Goal: Task Accomplishment & Management: Manage account settings

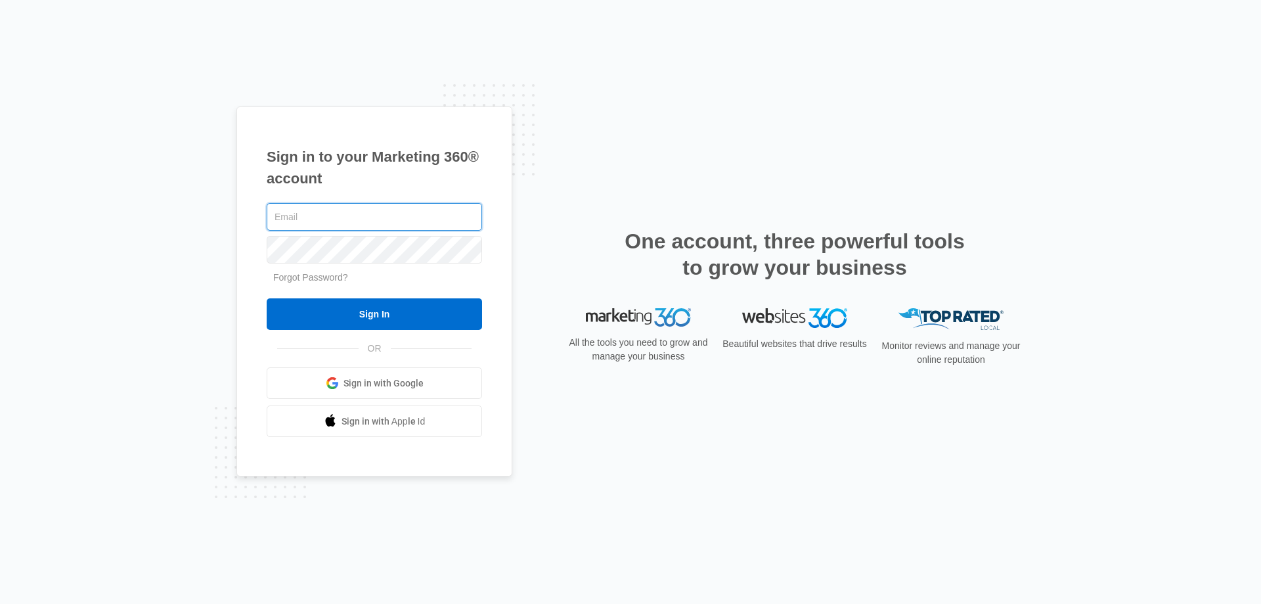
click at [421, 214] on input "text" at bounding box center [374, 217] width 215 height 28
type input "mark@lexsplumbing.com"
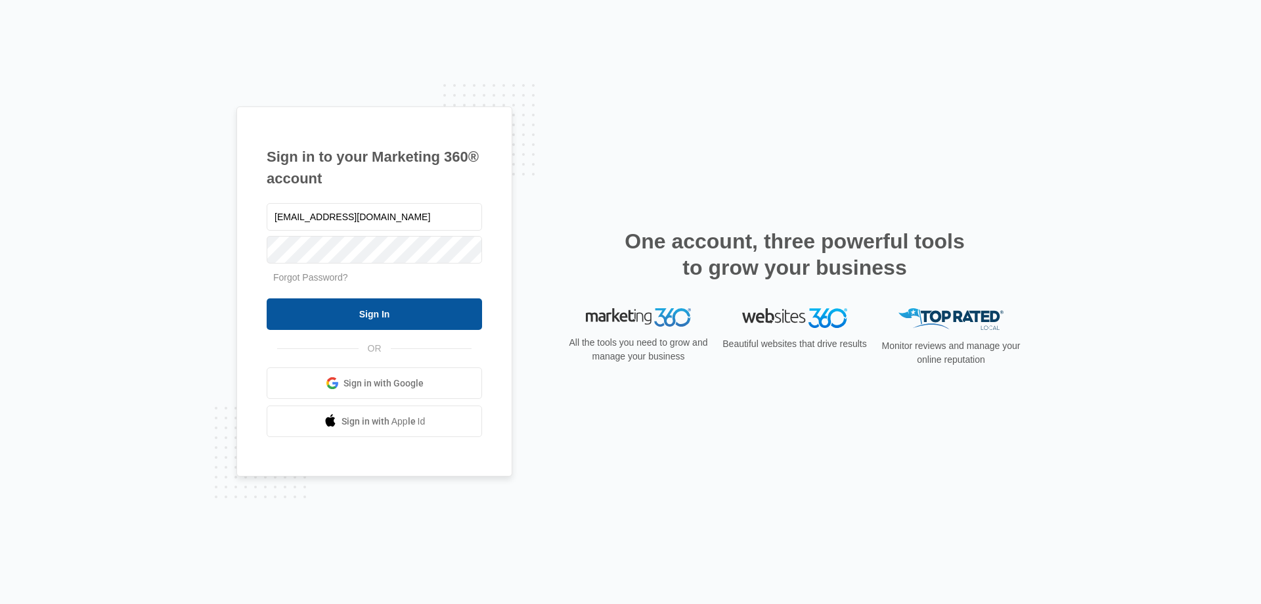
click at [385, 313] on input "Sign In" at bounding box center [374, 314] width 215 height 32
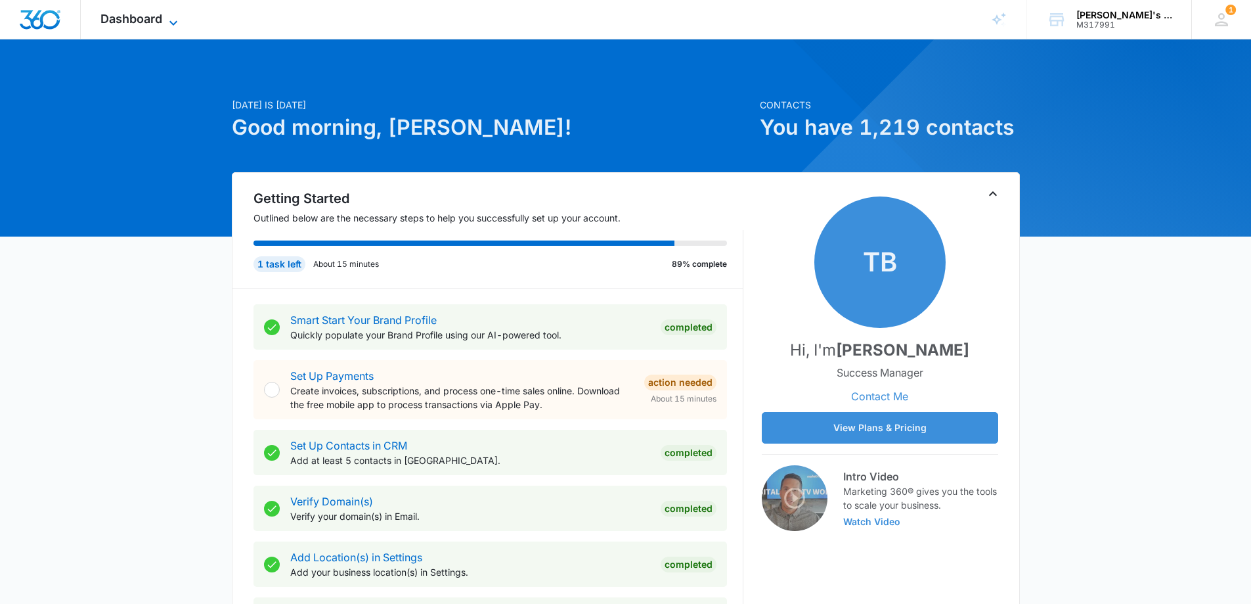
click at [148, 20] on span "Dashboard" at bounding box center [131, 19] width 62 height 14
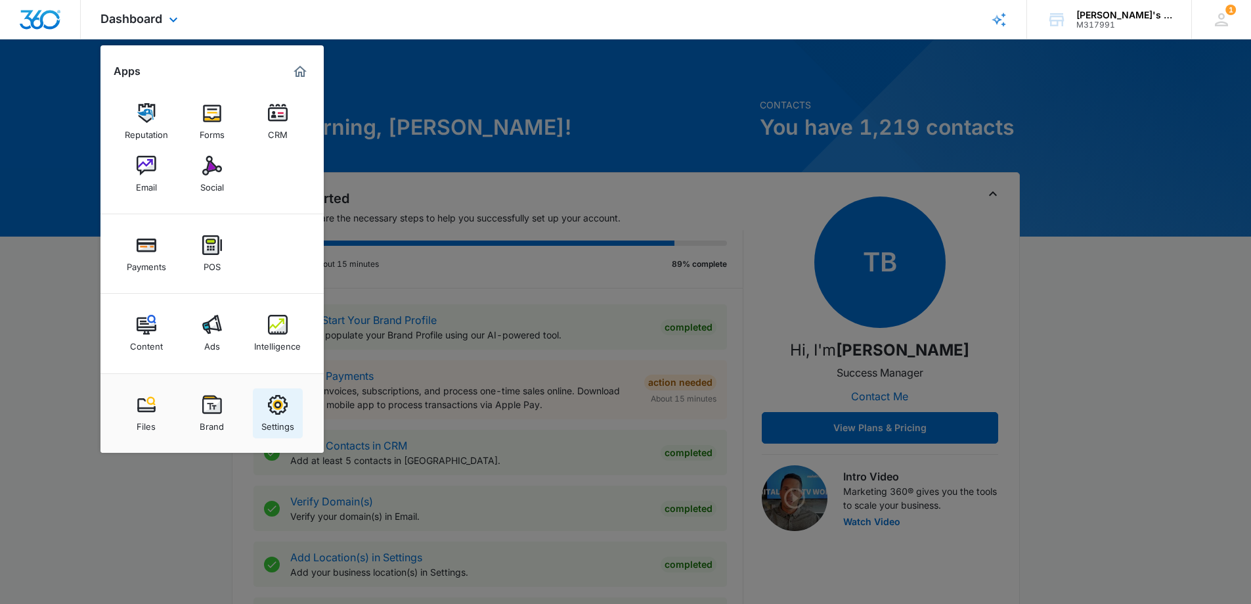
click at [272, 414] on img at bounding box center [278, 405] width 20 height 20
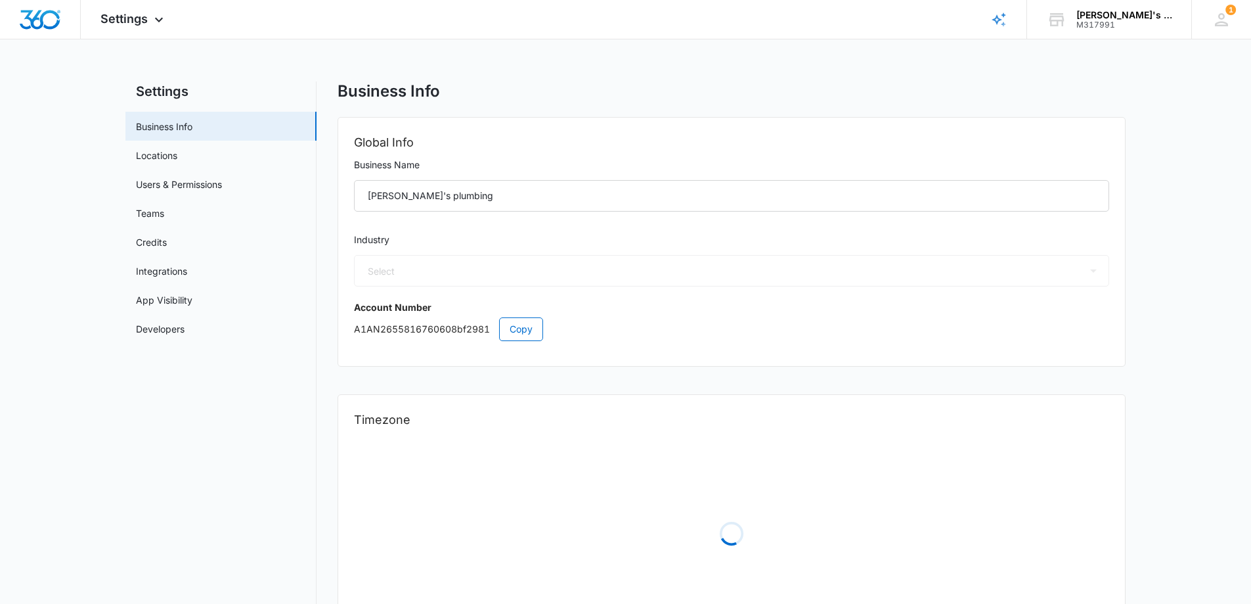
select select "8"
select select "US"
select select "America/[GEOGRAPHIC_DATA]"
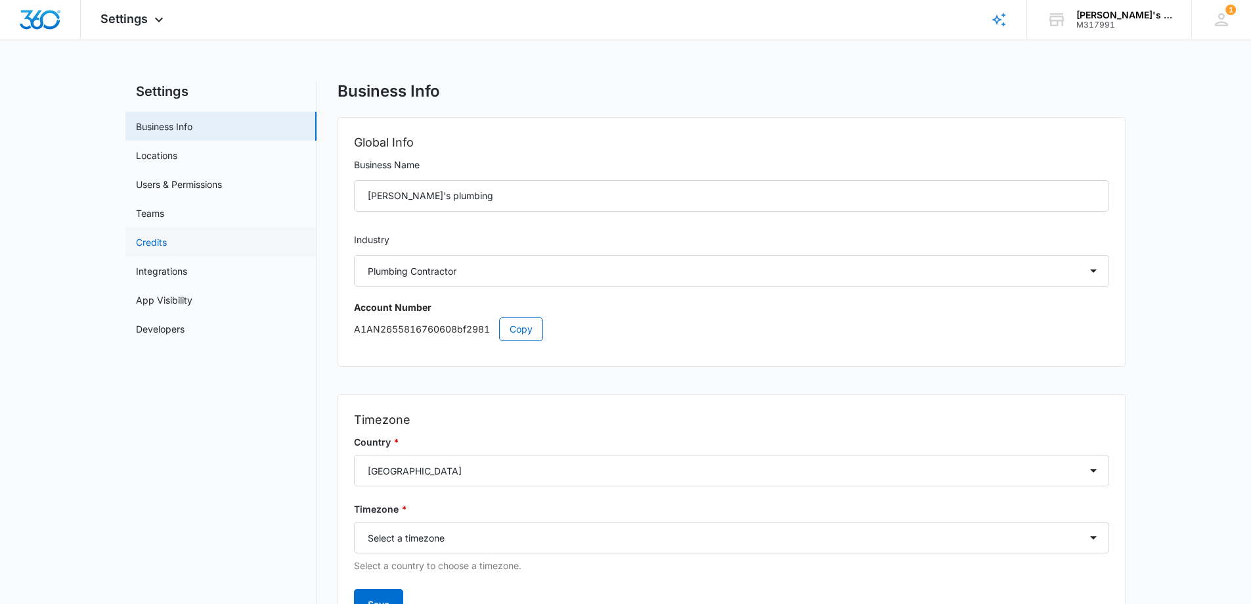
click at [164, 242] on link "Credits" at bounding box center [151, 242] width 31 height 14
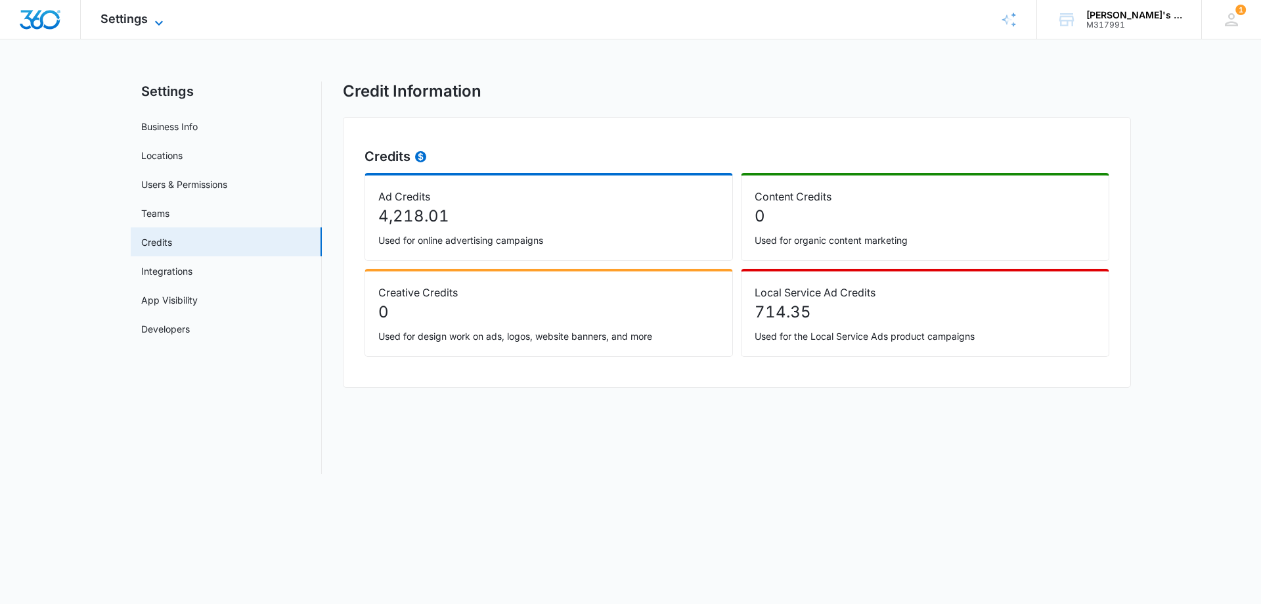
click at [146, 19] on span "Settings" at bounding box center [123, 19] width 47 height 14
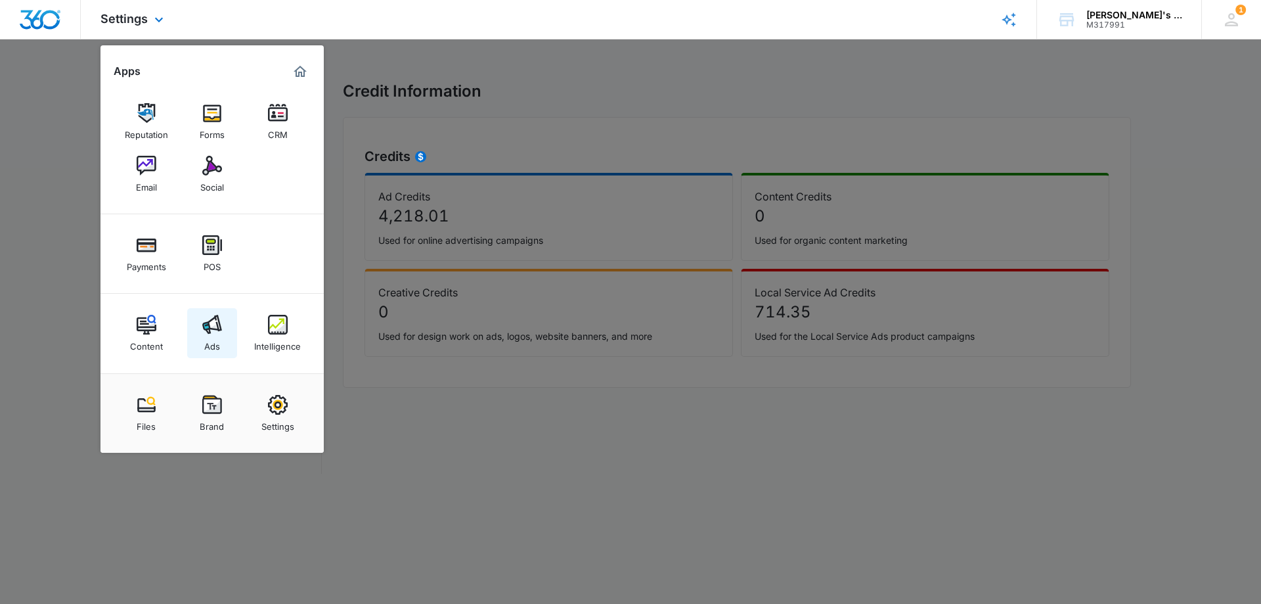
click at [234, 316] on link "Ads" at bounding box center [212, 333] width 50 height 50
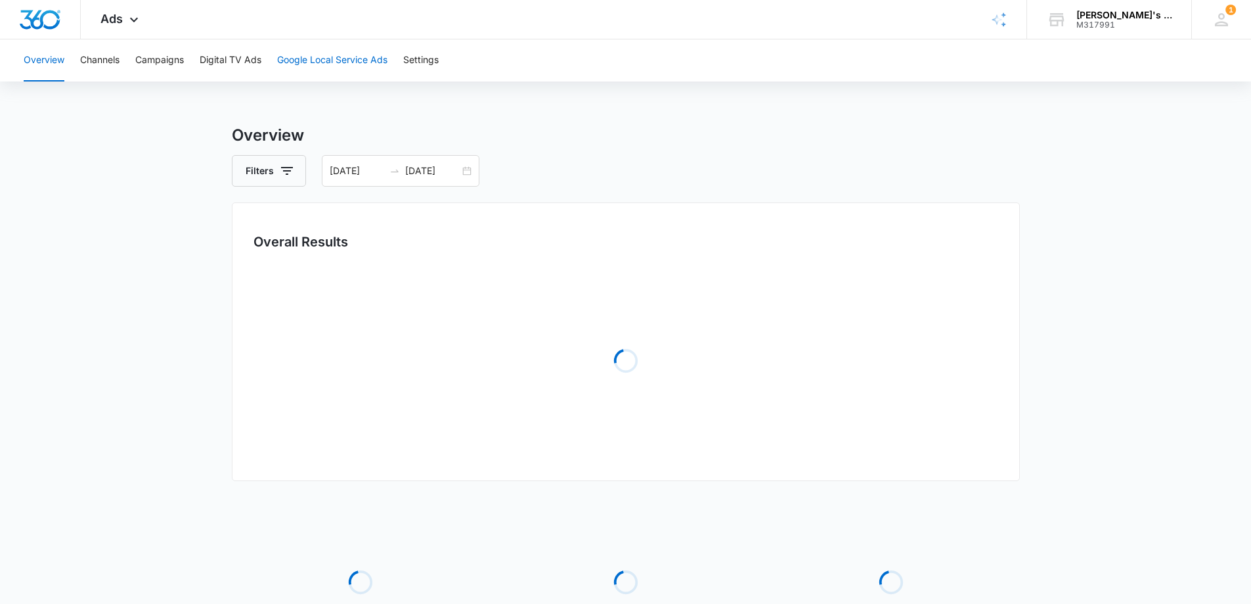
click at [319, 59] on button "Google Local Service Ads" at bounding box center [332, 60] width 110 height 42
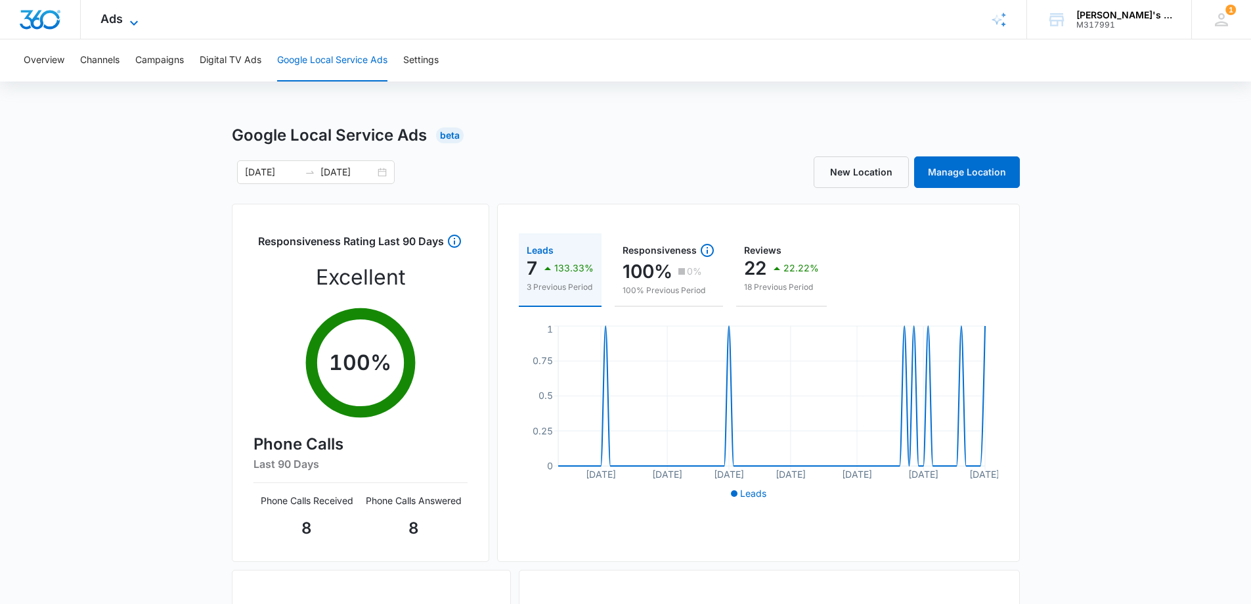
click at [131, 26] on icon at bounding box center [134, 23] width 16 height 16
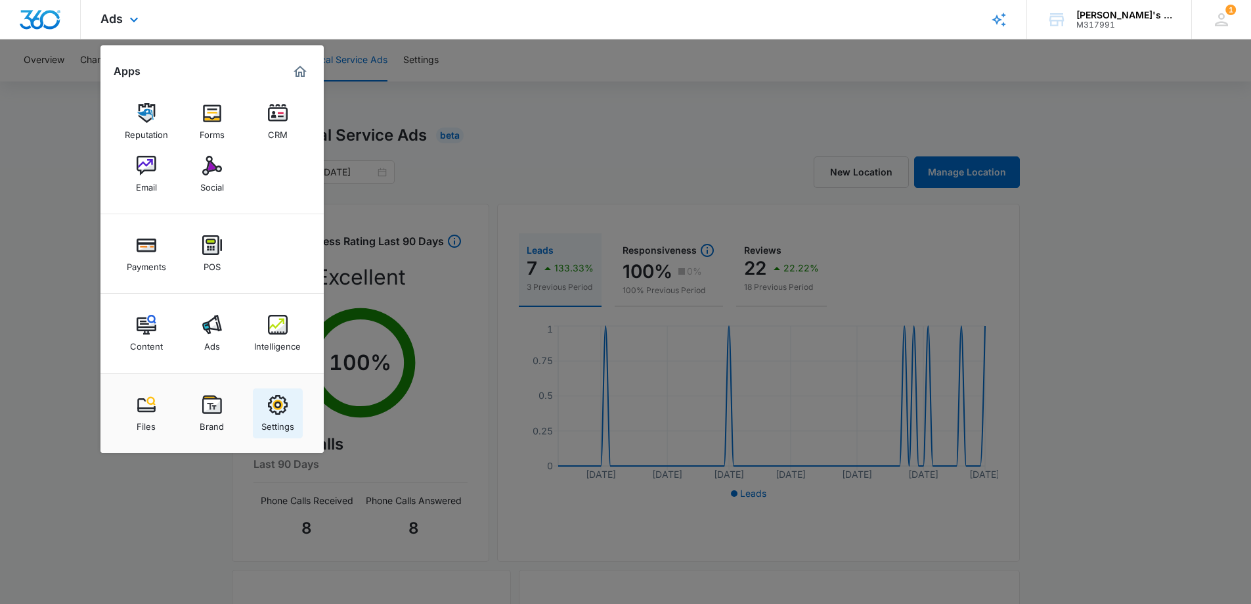
click at [273, 415] on div "Settings" at bounding box center [277, 422] width 33 height 17
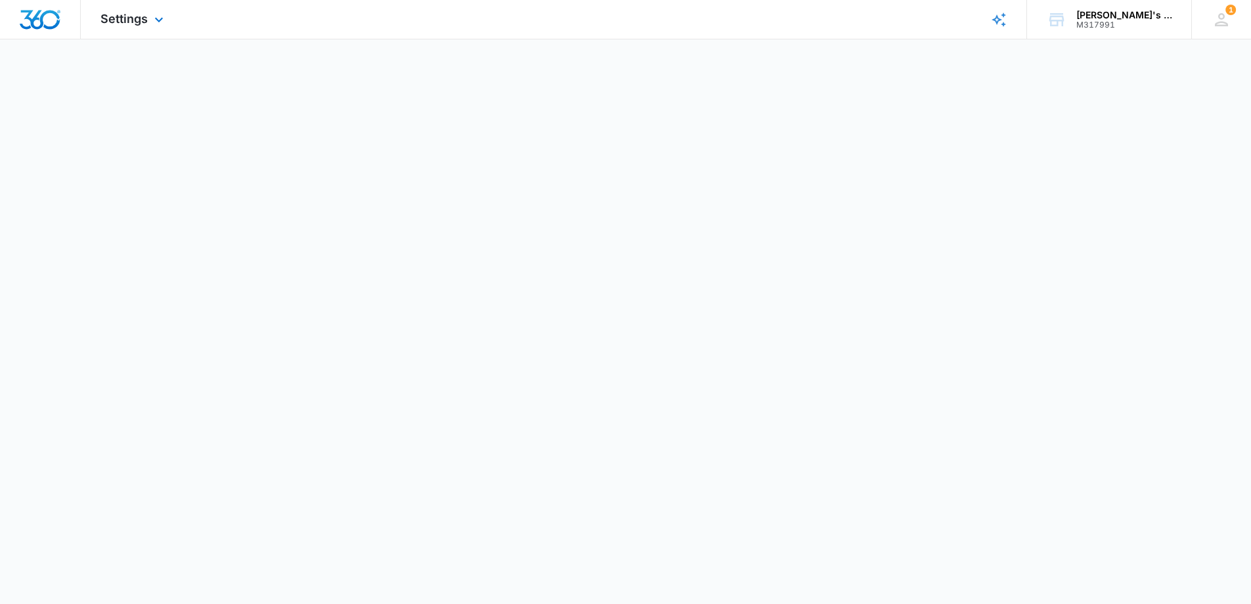
select select "8"
select select "US"
select select "America/[GEOGRAPHIC_DATA]"
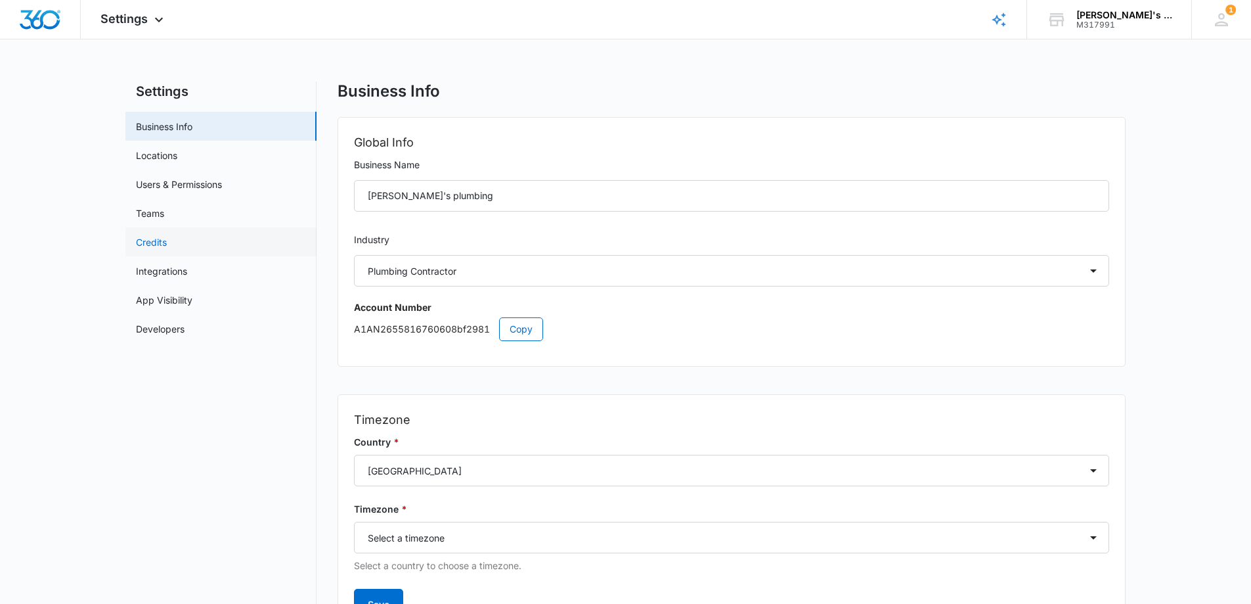
click at [167, 242] on link "Credits" at bounding box center [151, 242] width 31 height 14
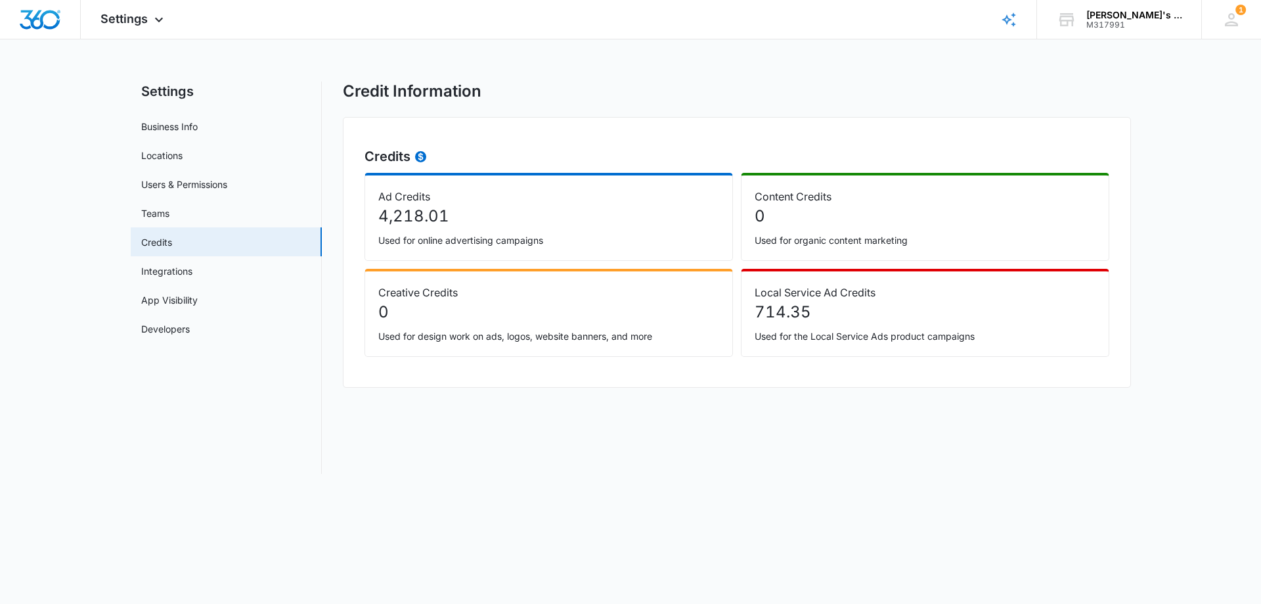
click at [809, 305] on p "714.35" at bounding box center [925, 312] width 341 height 24
click at [143, 21] on span "Settings" at bounding box center [123, 19] width 47 height 14
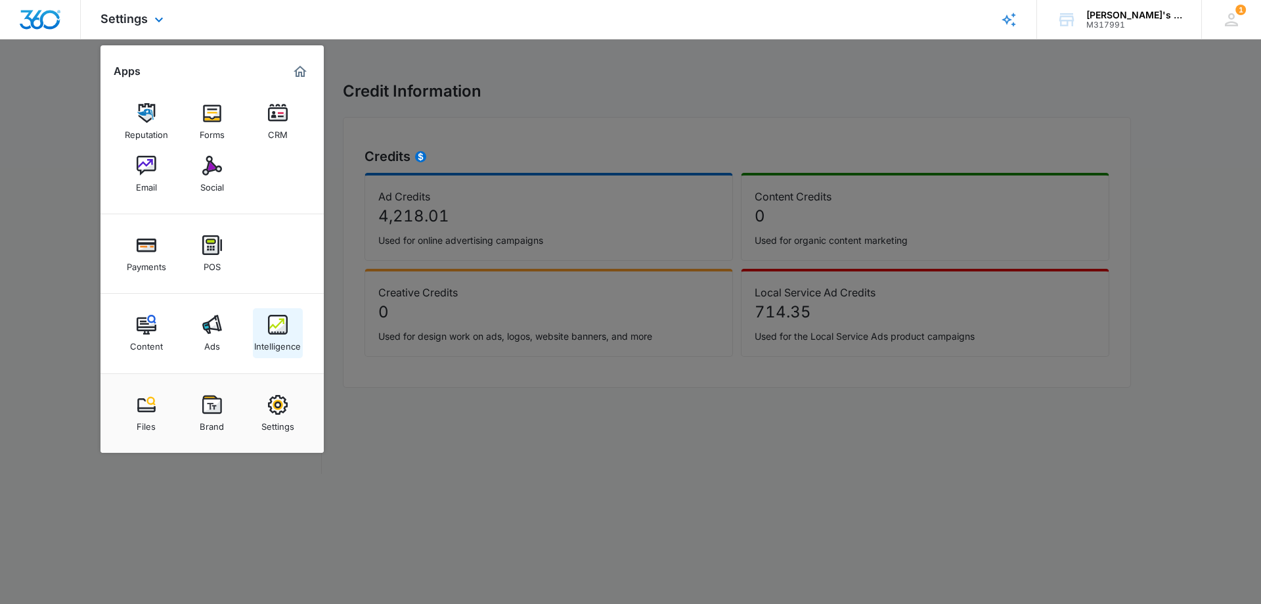
click at [290, 336] on div "Intelligence" at bounding box center [277, 342] width 47 height 17
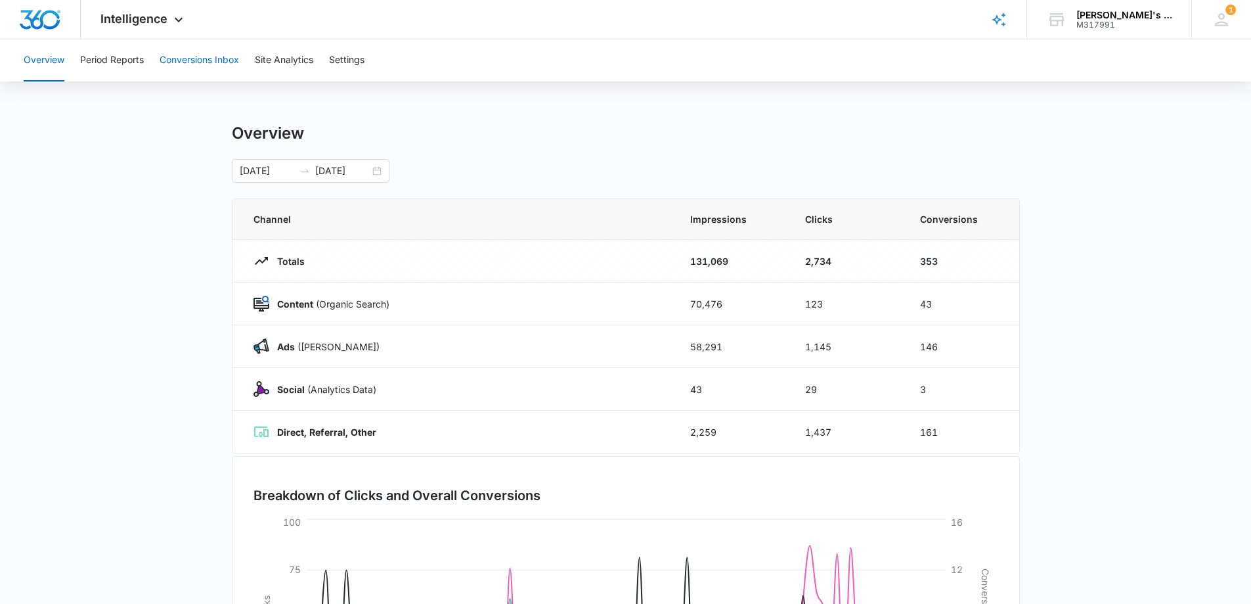
click at [233, 59] on button "Conversions Inbox" at bounding box center [199, 60] width 79 height 42
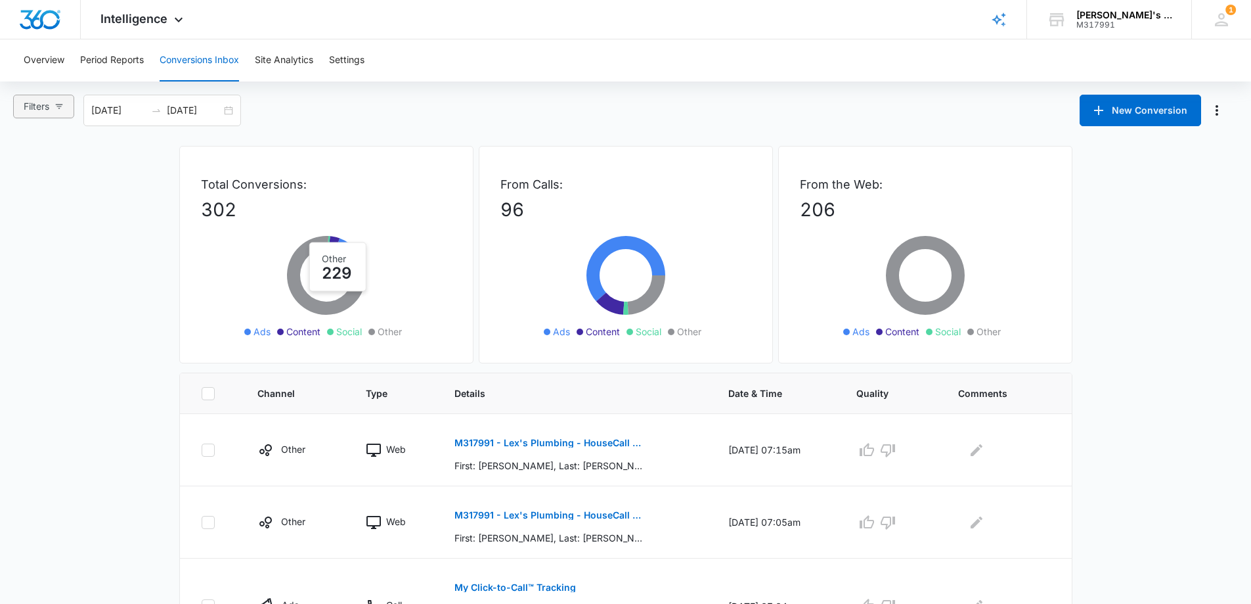
click at [51, 102] on button "Filters" at bounding box center [43, 107] width 61 height 24
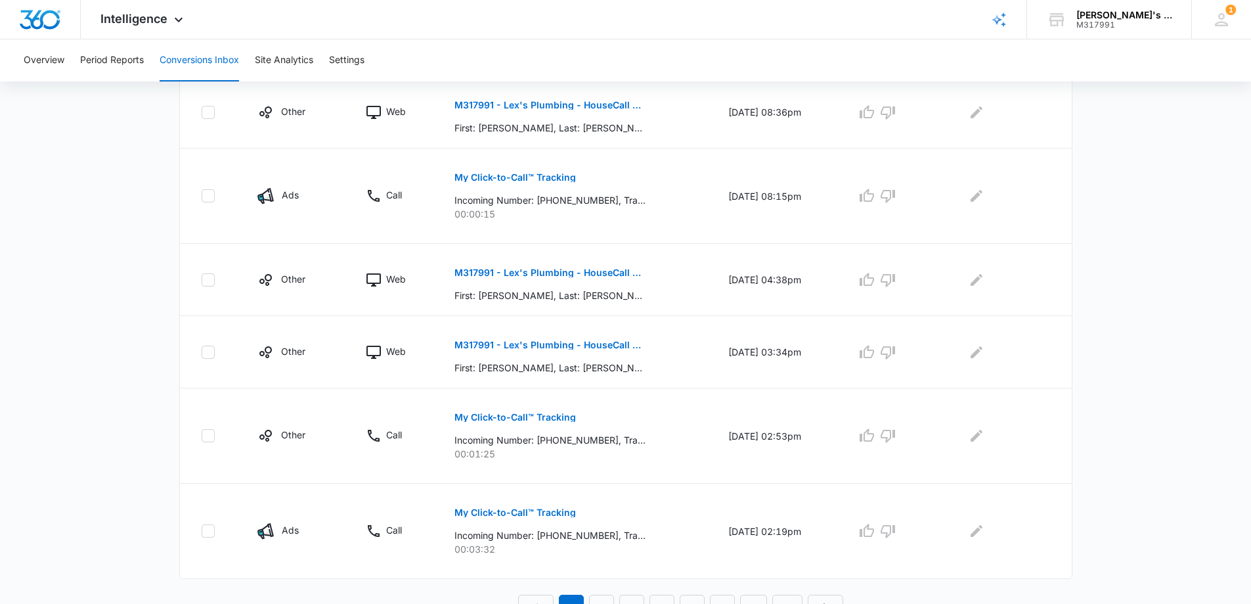
scroll to position [665, 0]
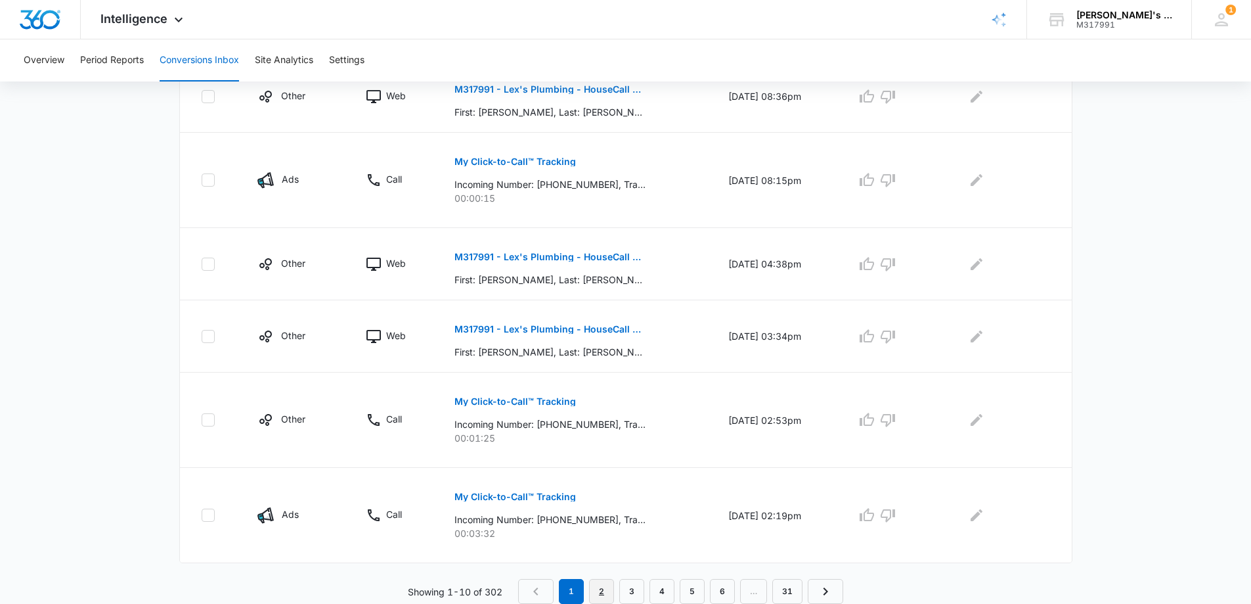
click at [599, 588] on link "2" at bounding box center [601, 591] width 25 height 25
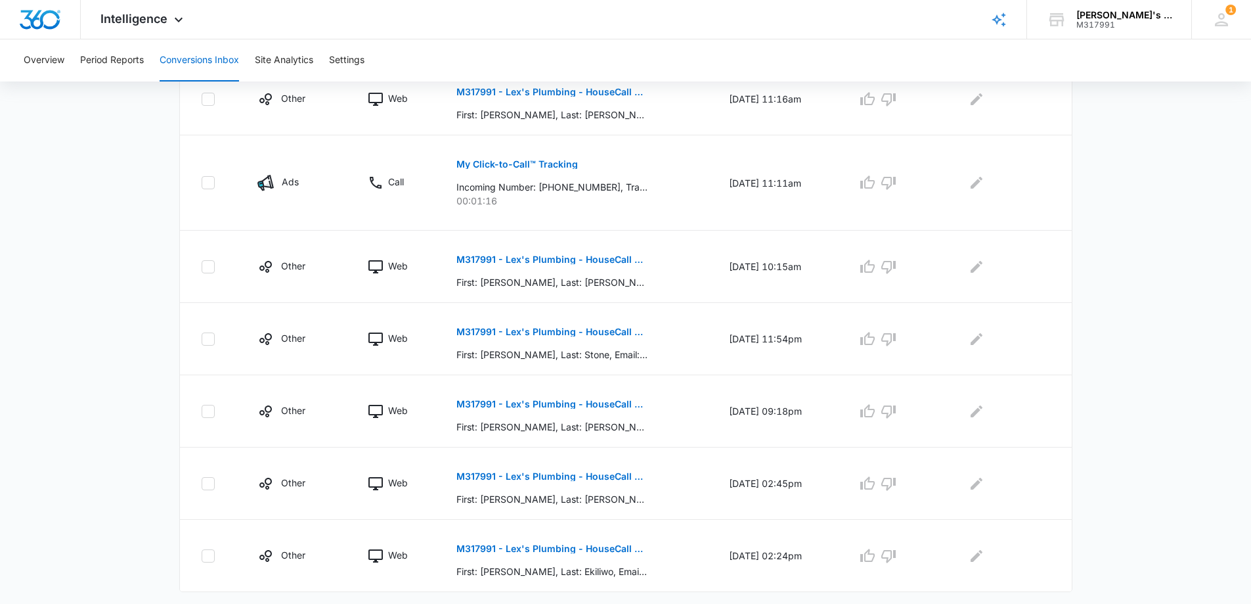
scroll to position [619, 0]
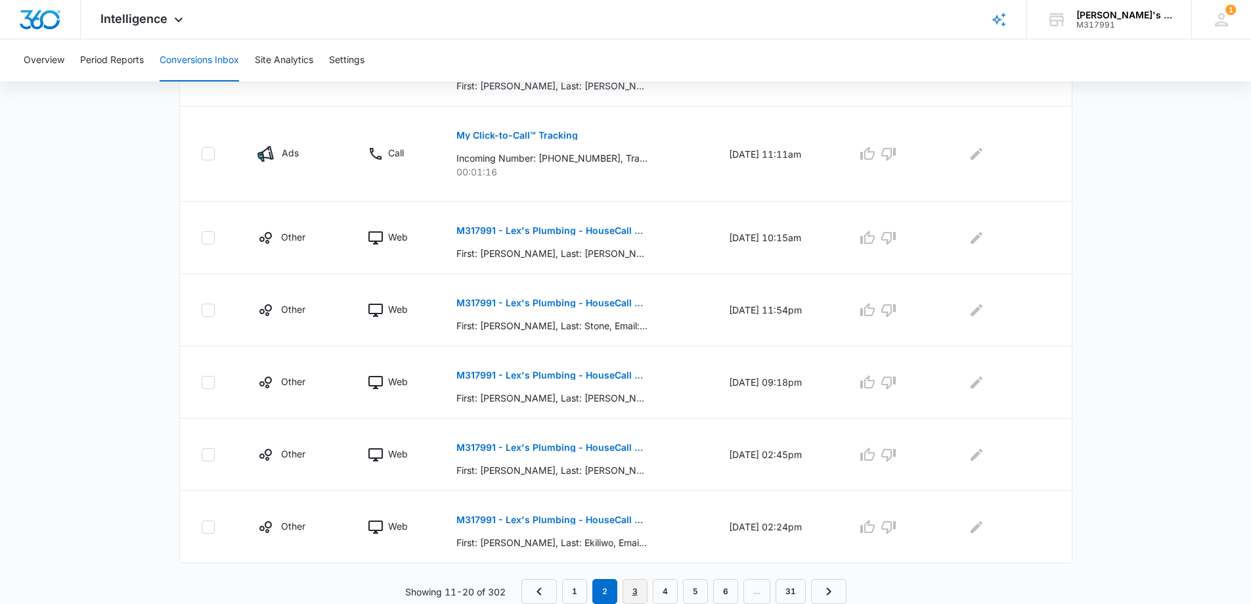
click at [631, 597] on link "3" at bounding box center [635, 591] width 25 height 25
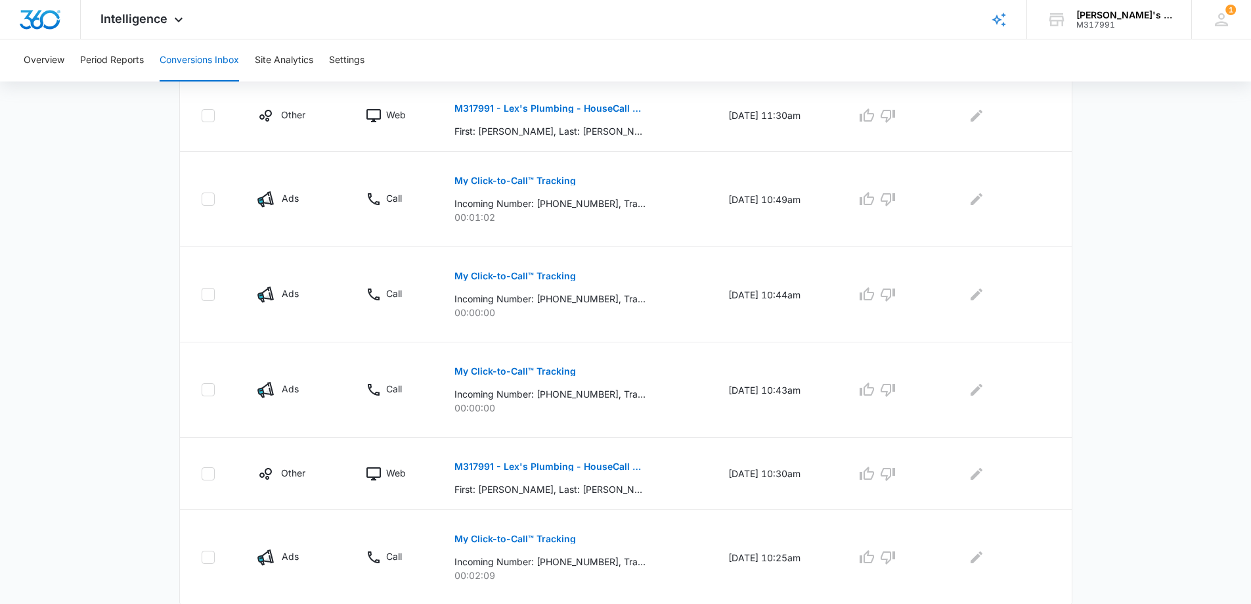
scroll to position [688, 0]
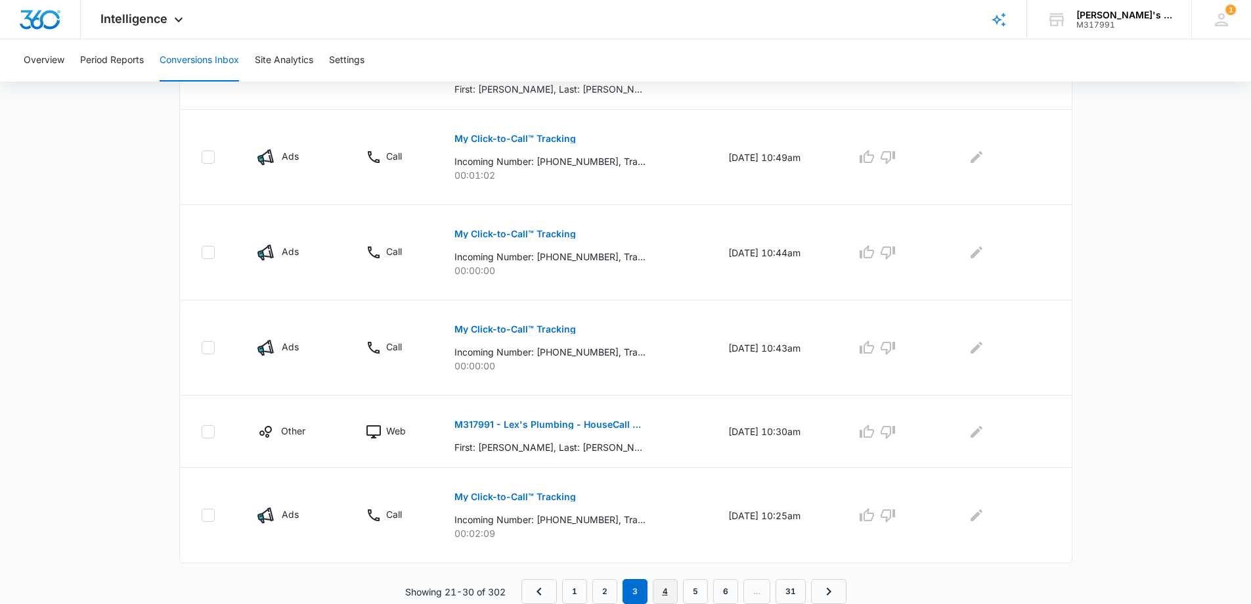
click at [670, 594] on link "4" at bounding box center [665, 591] width 25 height 25
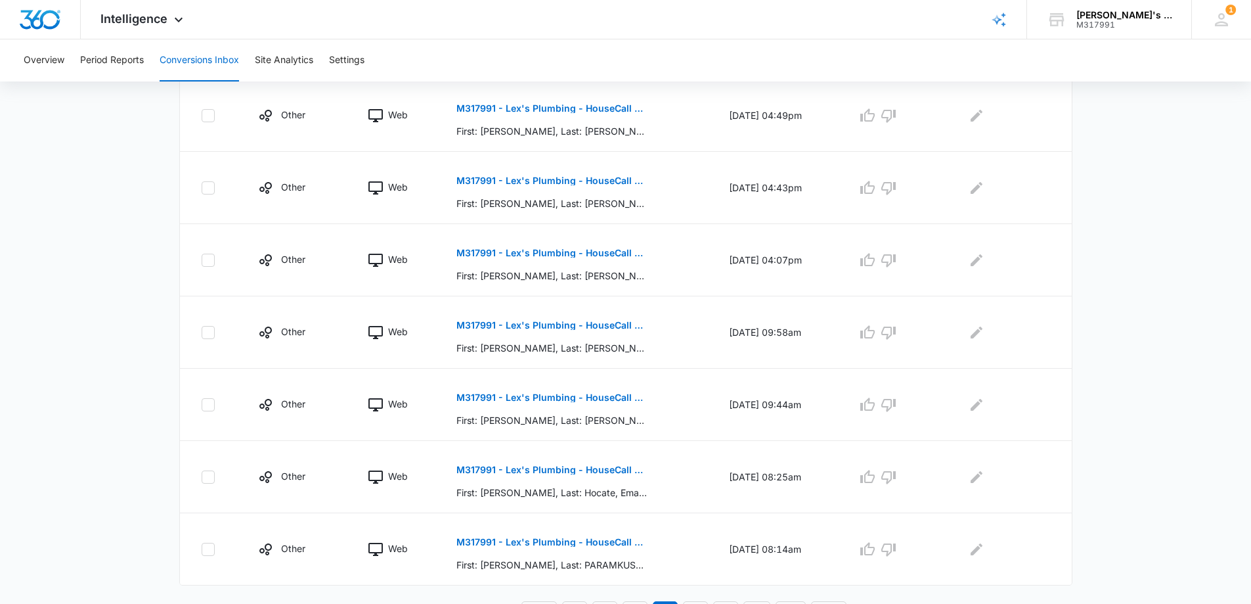
scroll to position [596, 0]
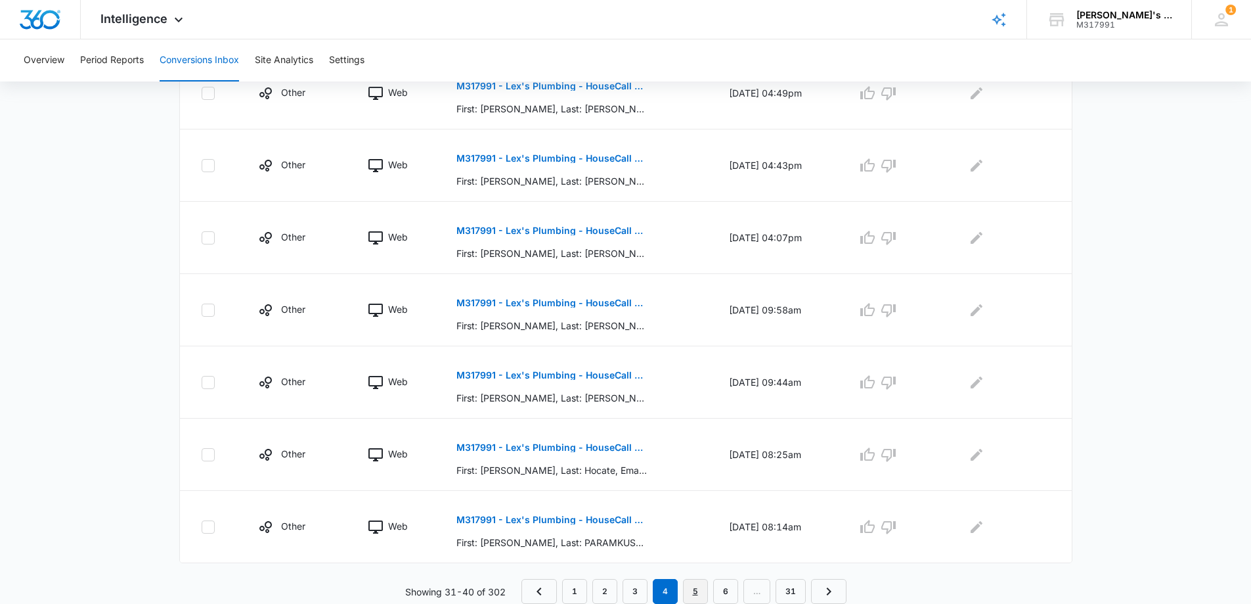
click at [694, 596] on link "5" at bounding box center [695, 591] width 25 height 25
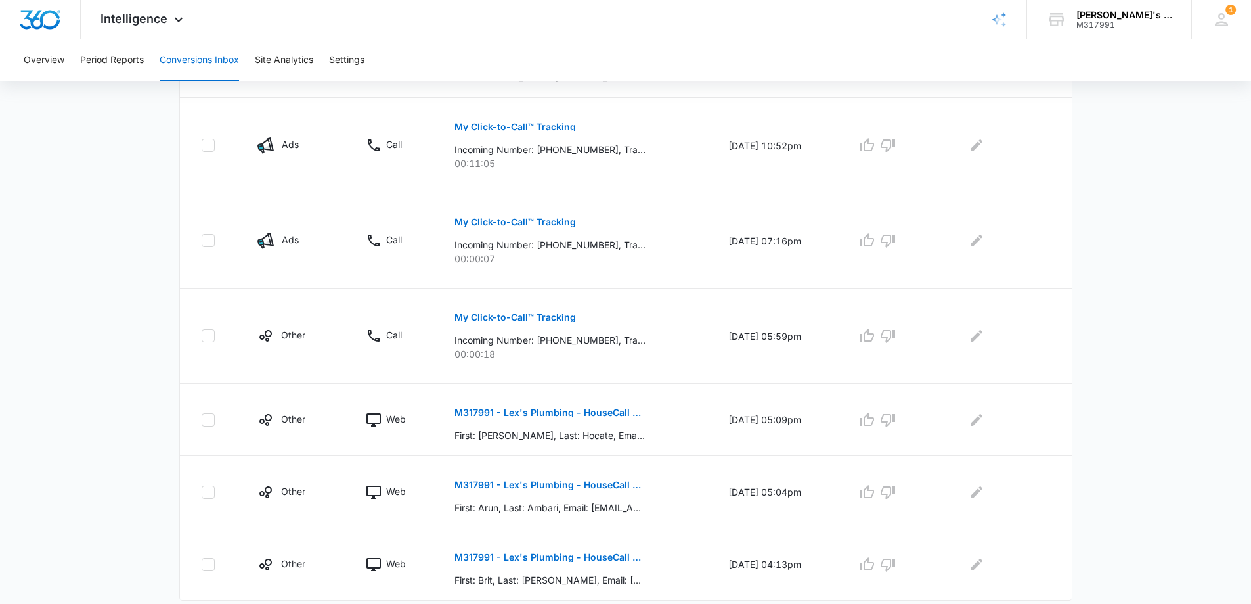
scroll to position [688, 0]
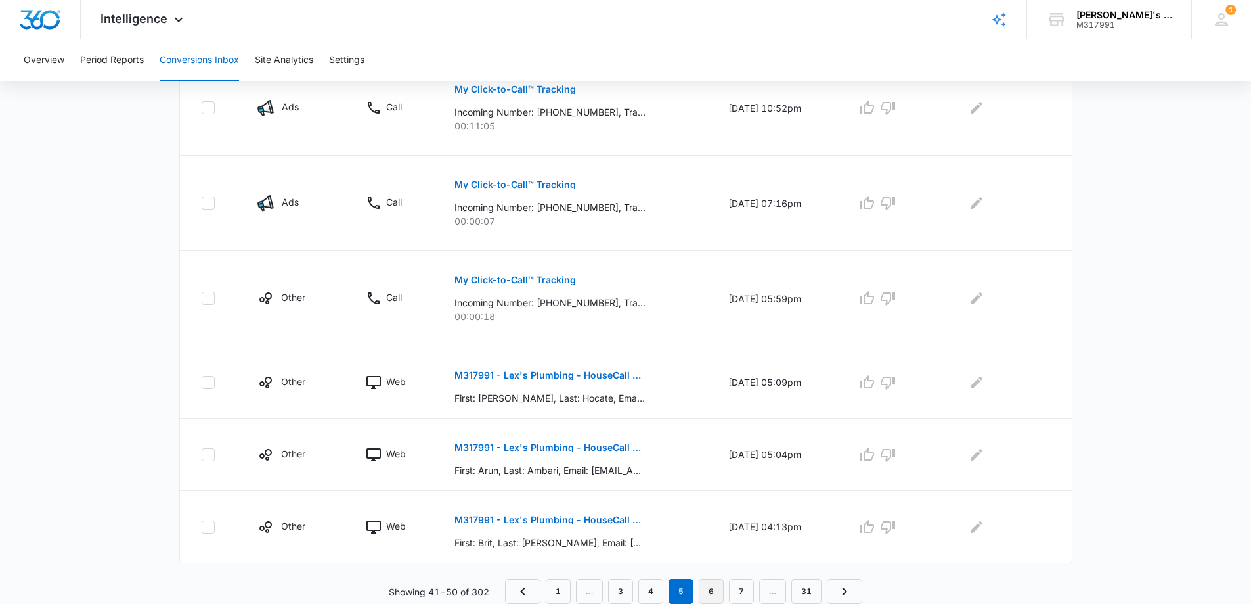
click at [709, 593] on link "6" at bounding box center [711, 591] width 25 height 25
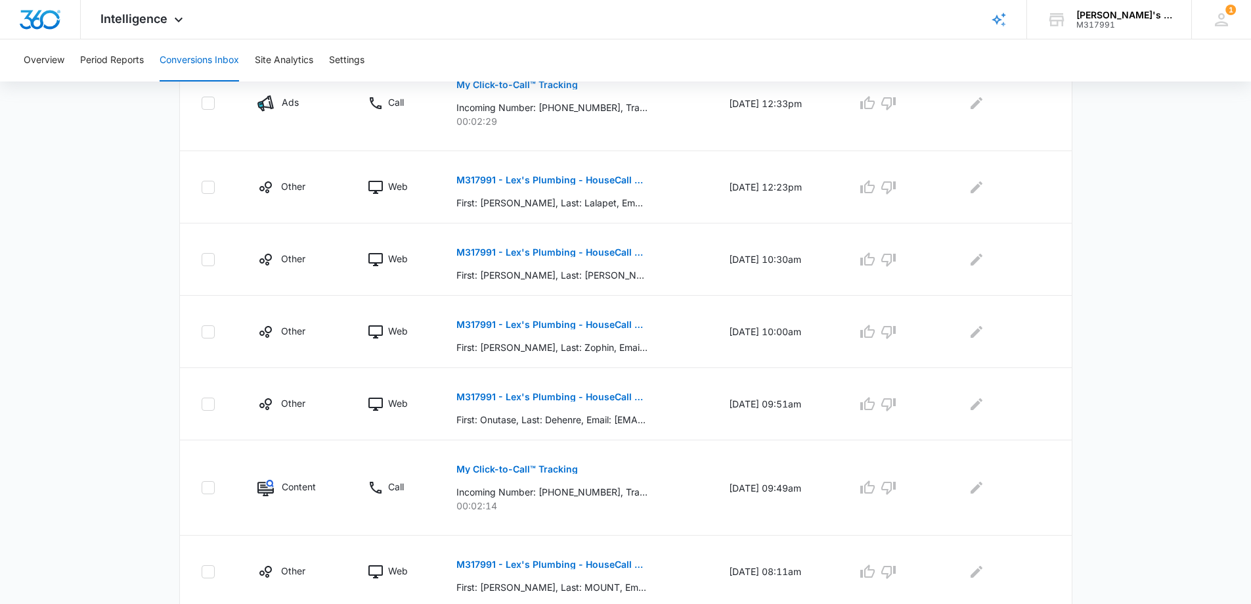
scroll to position [642, 0]
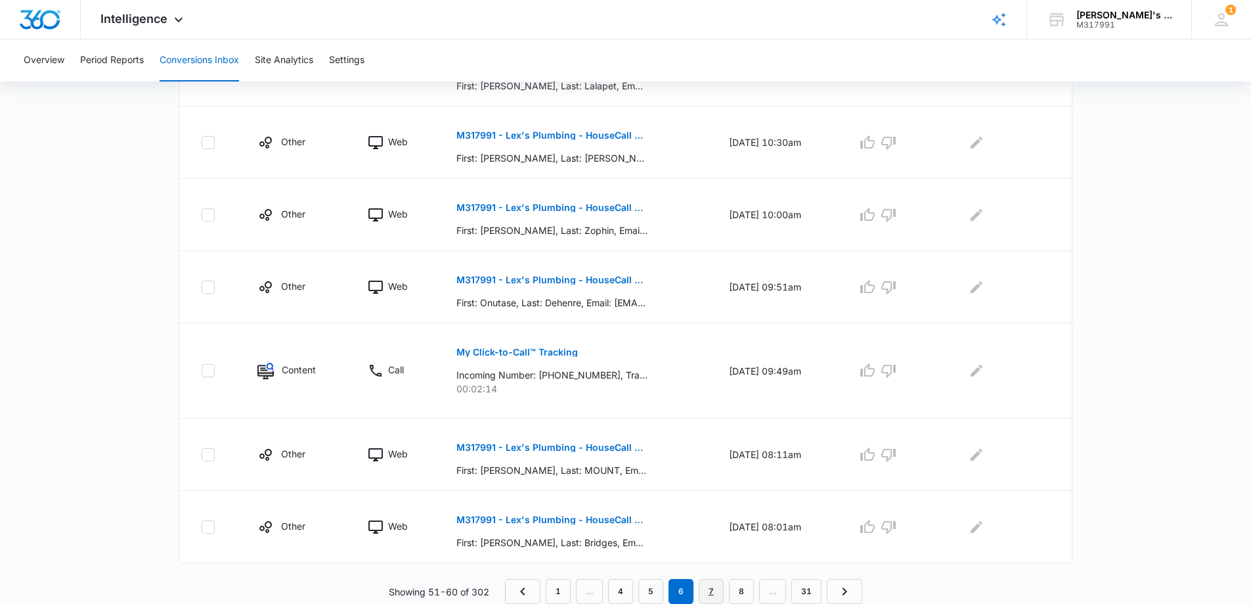
click at [713, 596] on link "7" at bounding box center [711, 591] width 25 height 25
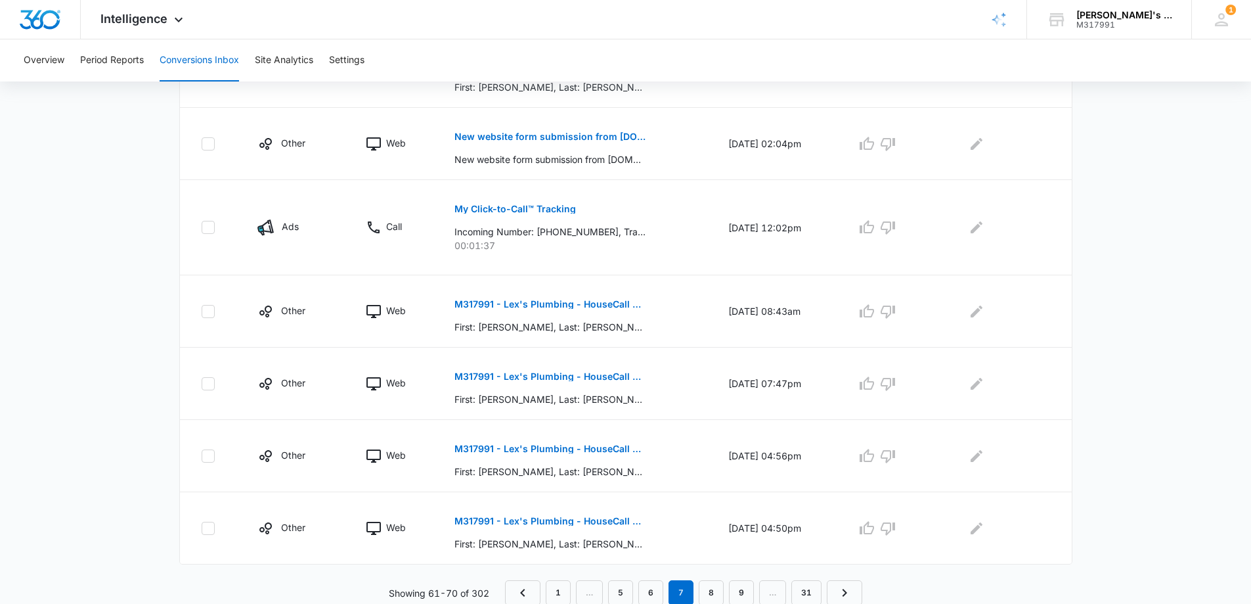
scroll to position [596, 0]
click at [717, 591] on link "8" at bounding box center [711, 591] width 25 height 25
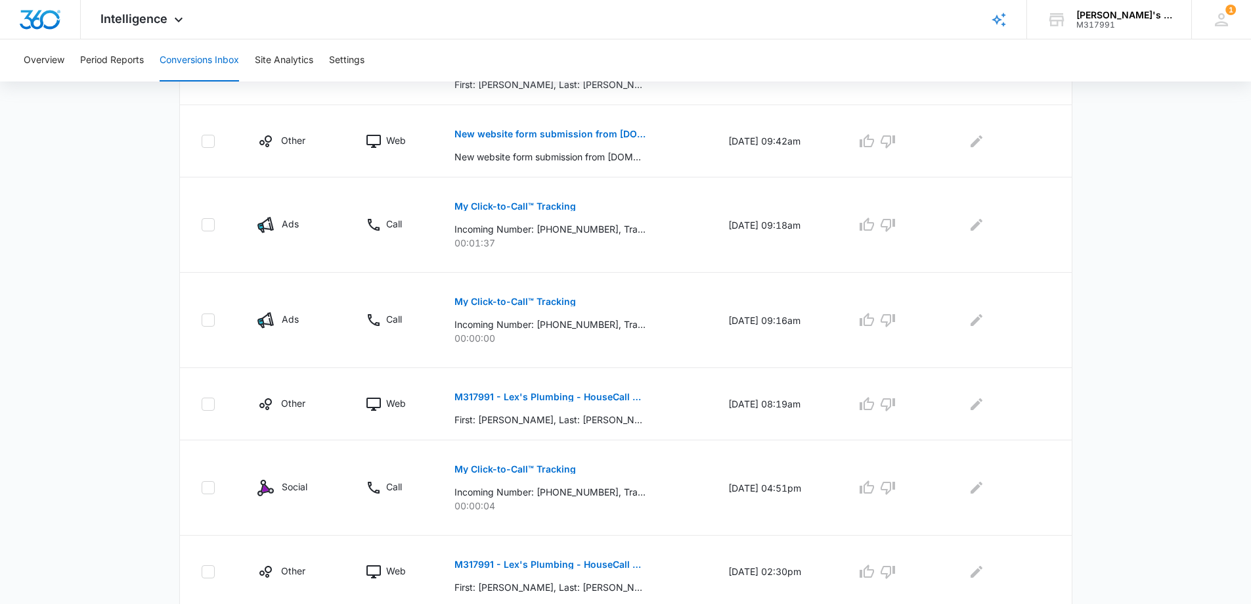
scroll to position [642, 0]
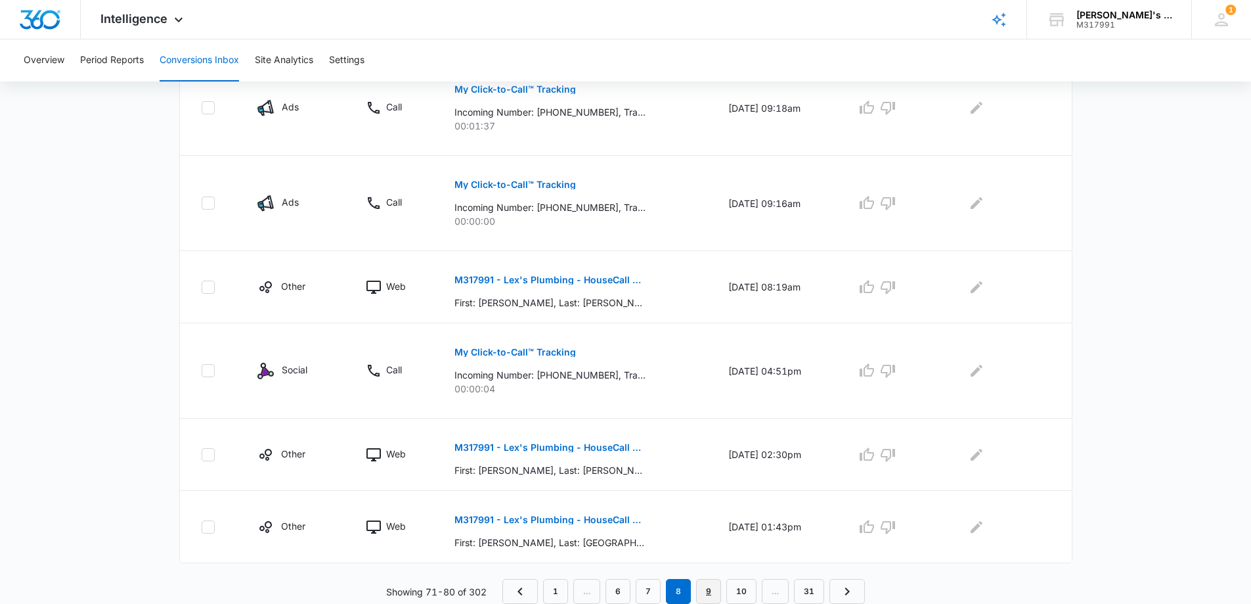
click at [713, 594] on link "9" at bounding box center [708, 591] width 25 height 25
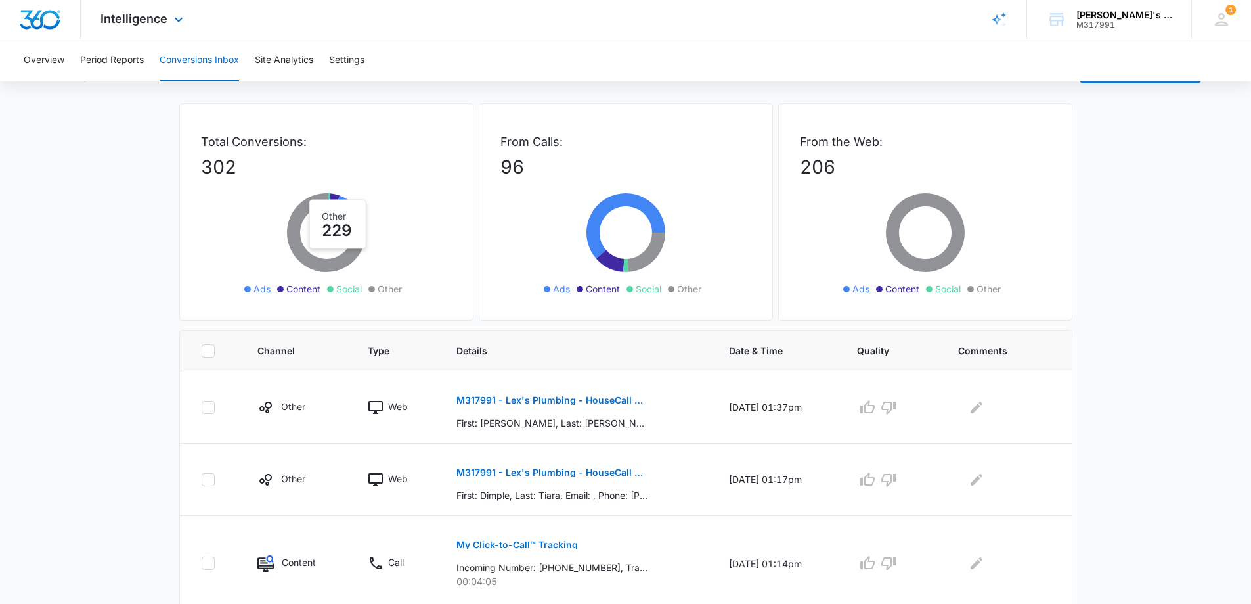
scroll to position [66, 0]
